Goal: Task Accomplishment & Management: Manage account settings

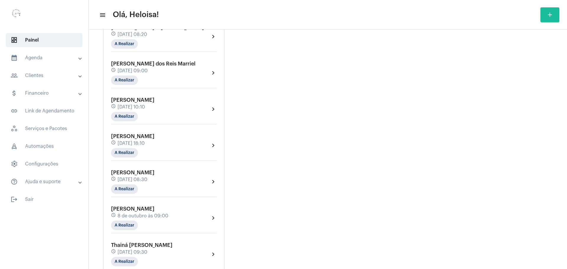
scroll to position [148, 0]
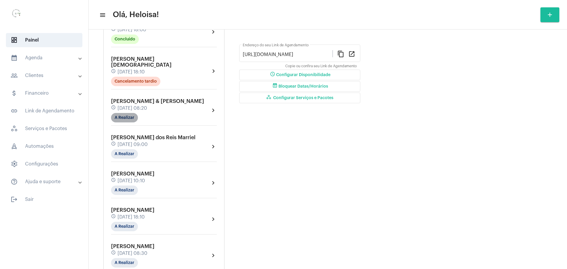
click at [124, 113] on mat-chip "A Realizar" at bounding box center [124, 117] width 27 height 9
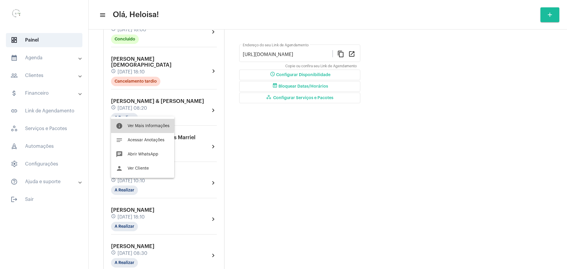
click at [132, 125] on span "Ver Mais Informações" at bounding box center [149, 126] width 42 height 4
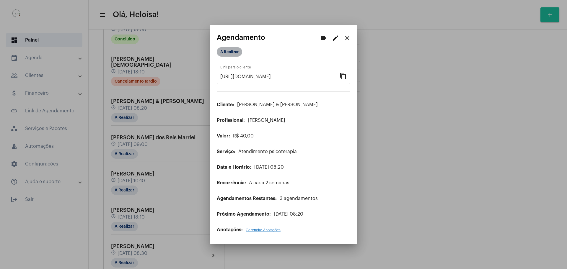
click at [230, 52] on mat-chip "A Realizar" at bounding box center [229, 51] width 25 height 9
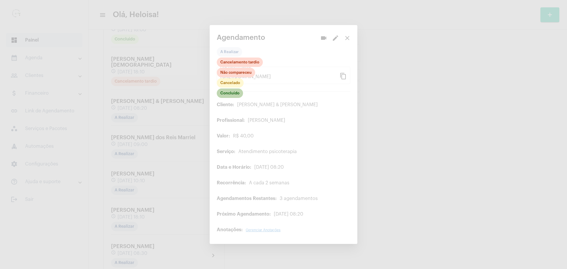
click at [235, 94] on mat-chip "Concluído" at bounding box center [230, 93] width 26 height 9
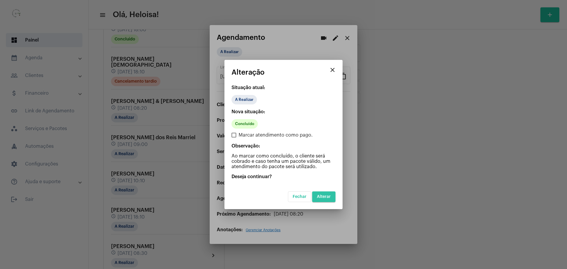
click at [333, 197] on button "Alterar" at bounding box center [323, 197] width 23 height 11
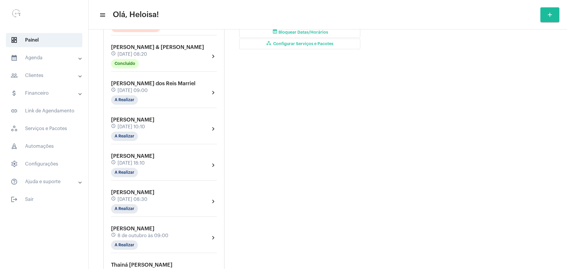
scroll to position [222, 0]
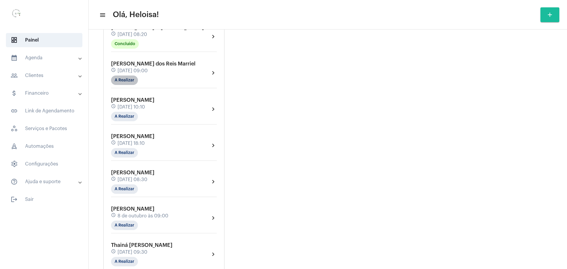
click at [129, 76] on mat-chip "A Realizar" at bounding box center [124, 80] width 27 height 9
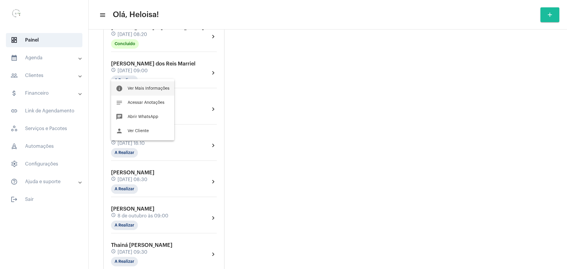
click at [150, 91] on button "info Ver Mais Informações" at bounding box center [142, 89] width 63 height 14
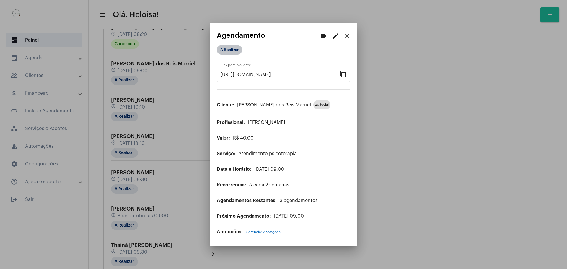
click at [228, 53] on mat-chip "A Realizar" at bounding box center [229, 49] width 25 height 9
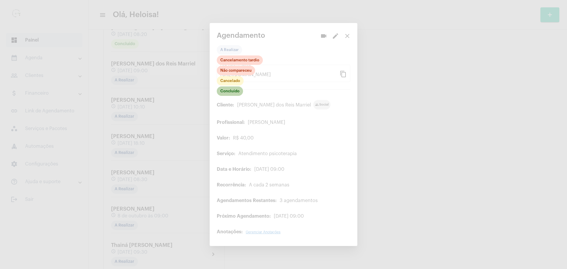
click at [231, 91] on mat-chip "Concluído" at bounding box center [230, 91] width 26 height 9
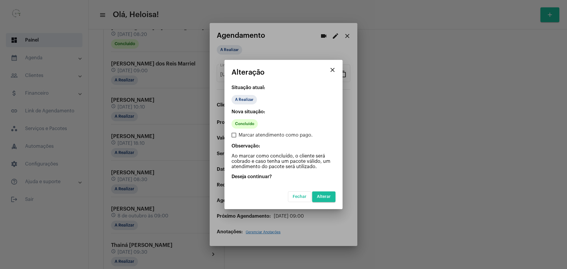
click at [329, 197] on span "Alterar" at bounding box center [324, 197] width 14 height 4
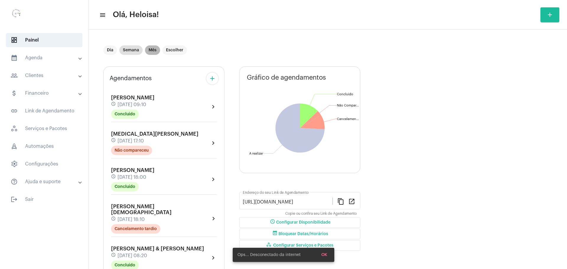
click at [151, 48] on mat-chip "Mês" at bounding box center [152, 50] width 15 height 9
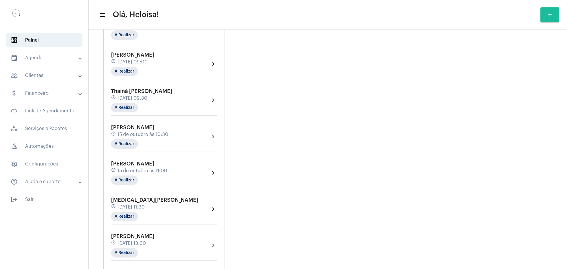
scroll to position [2327, 0]
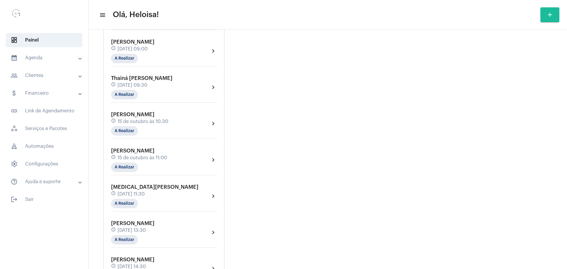
click at [146, 155] on span "15 de outubro às 11:00" at bounding box center [143, 157] width 50 height 5
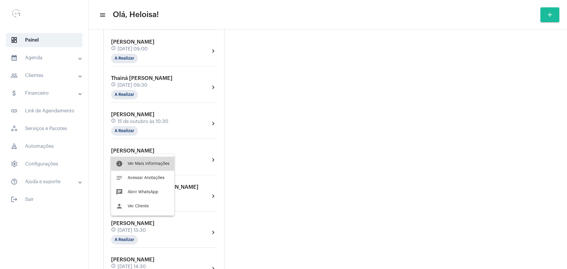
click at [145, 163] on span "Ver Mais Informações" at bounding box center [149, 164] width 42 height 4
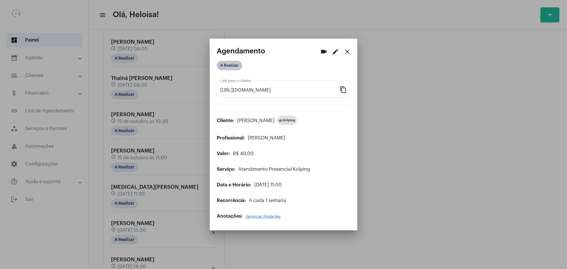
click at [227, 67] on mat-chip "A Realizar" at bounding box center [229, 65] width 25 height 9
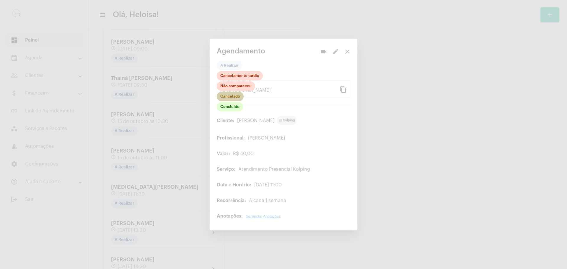
click at [231, 99] on mat-chip "Cancelado" at bounding box center [230, 96] width 27 height 9
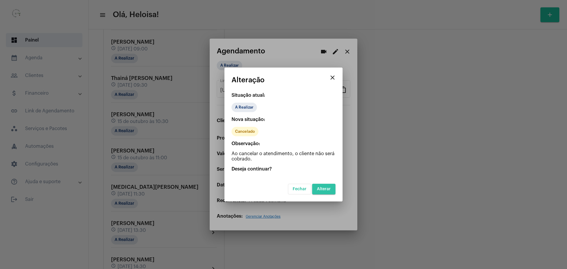
click at [326, 191] on span "Alterar" at bounding box center [324, 189] width 14 height 4
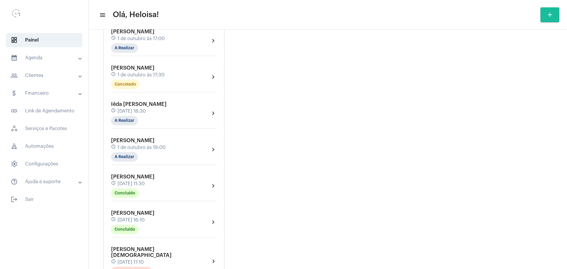
scroll to position [406, 0]
